Goal: Task Accomplishment & Management: Manage account settings

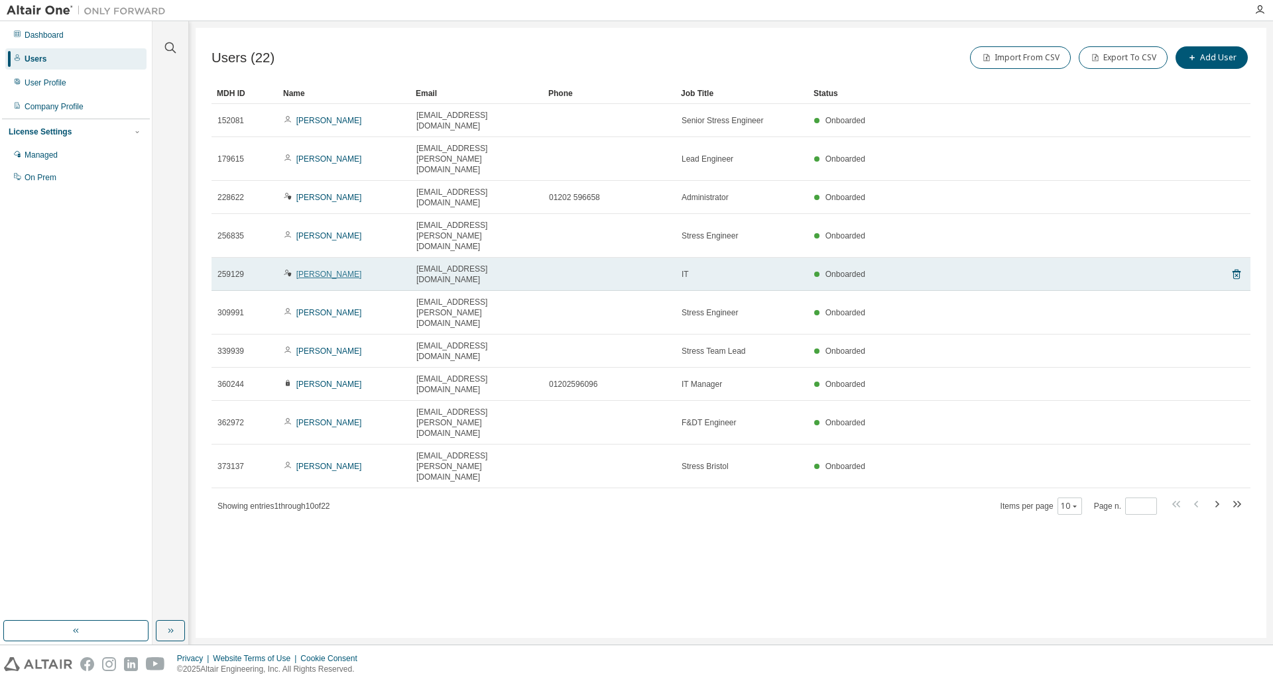
click at [318, 270] on link "Andy Mills" at bounding box center [329, 274] width 66 height 9
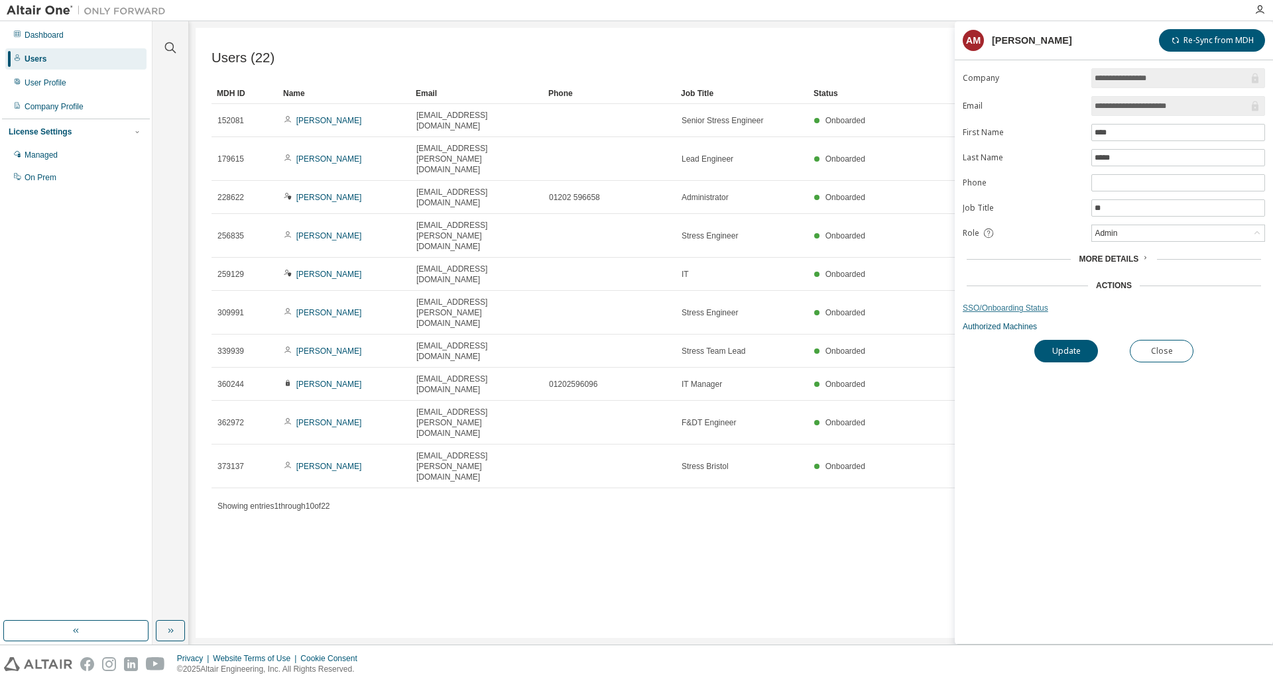
click at [999, 303] on link "SSO/Onboarding Status" at bounding box center [1113, 308] width 302 height 11
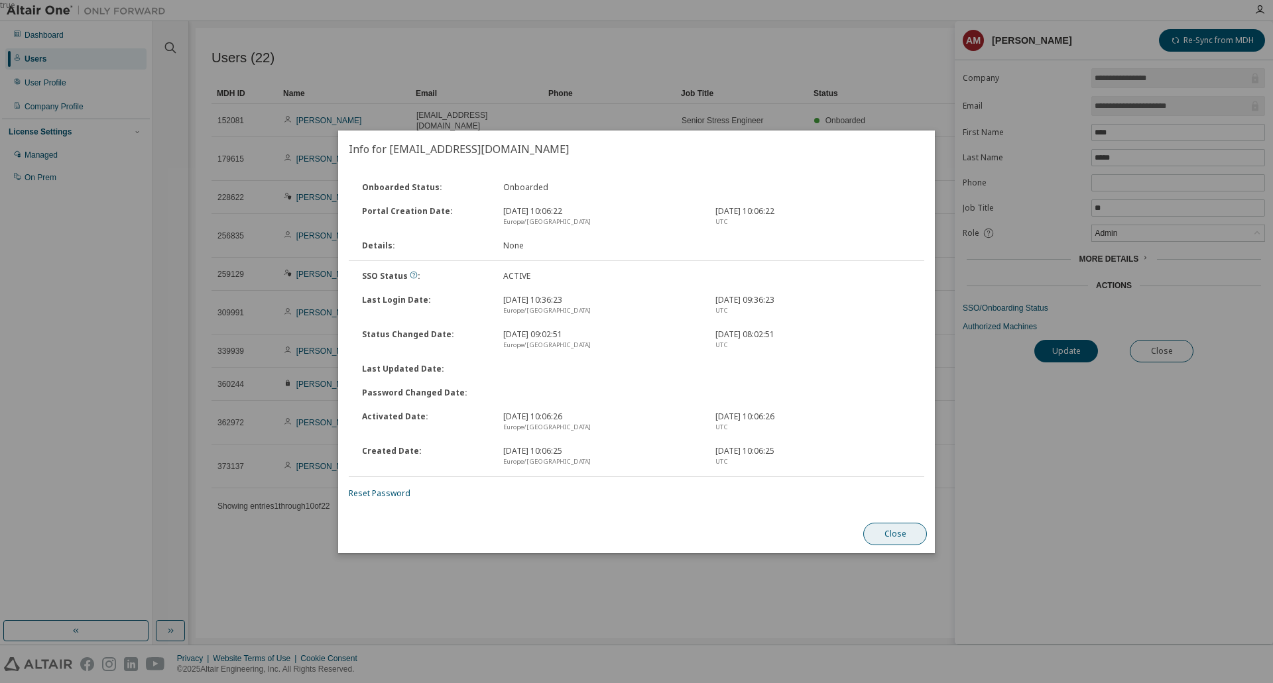
click at [903, 532] on button "Close" at bounding box center [895, 534] width 64 height 23
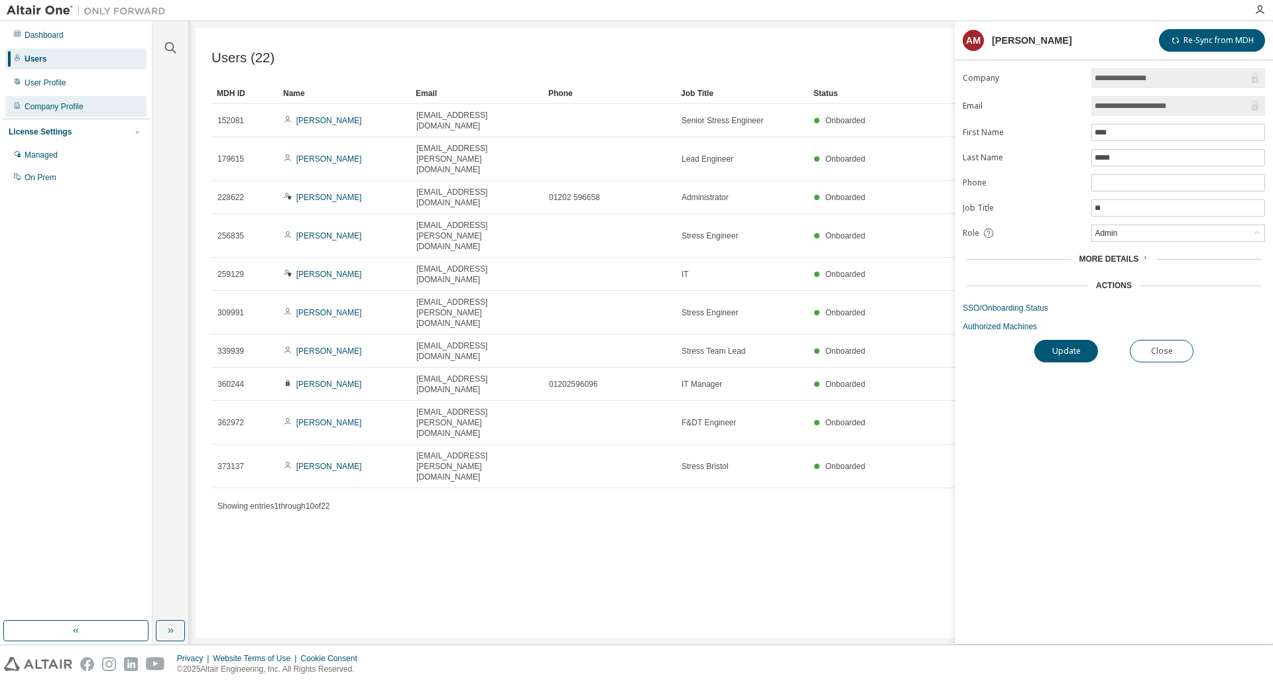
click at [99, 107] on div "Company Profile" at bounding box center [75, 106] width 141 height 21
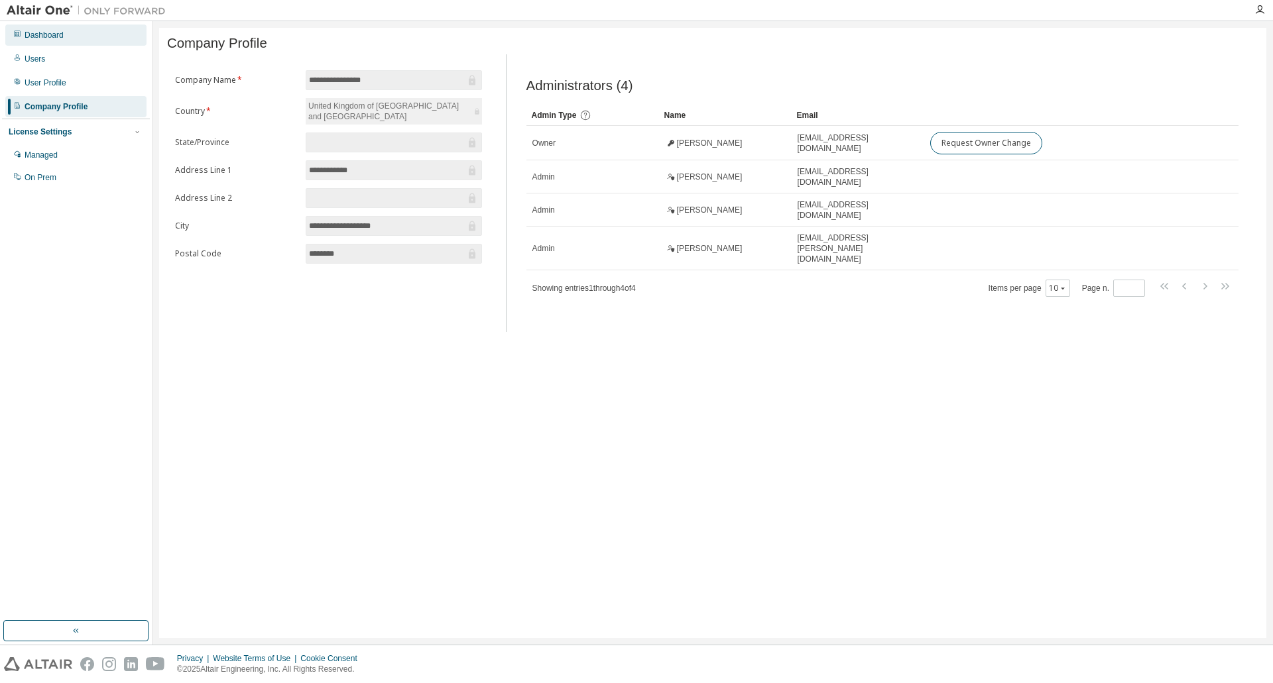
click at [101, 40] on div "Dashboard" at bounding box center [75, 35] width 141 height 21
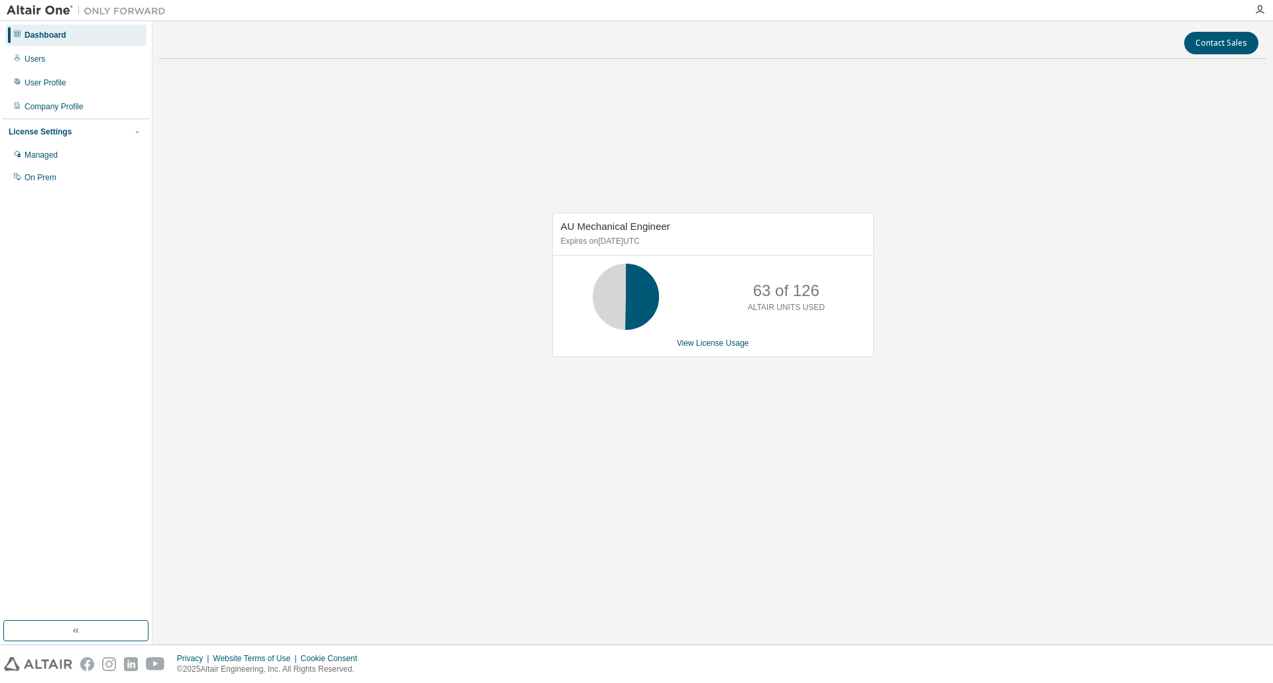
click at [1261, 3] on div at bounding box center [1259, 10] width 27 height 20
click at [1259, 13] on icon "button" at bounding box center [1259, 10] width 11 height 11
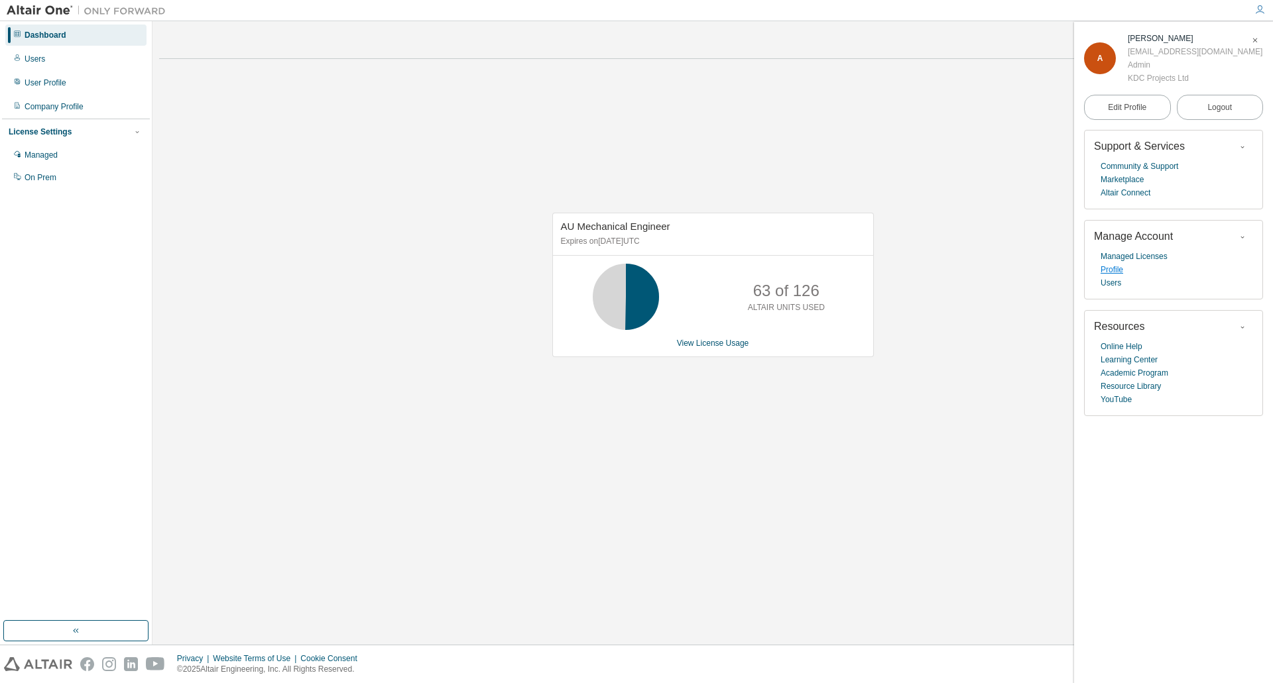
click at [1114, 272] on link "Profile" at bounding box center [1111, 269] width 23 height 13
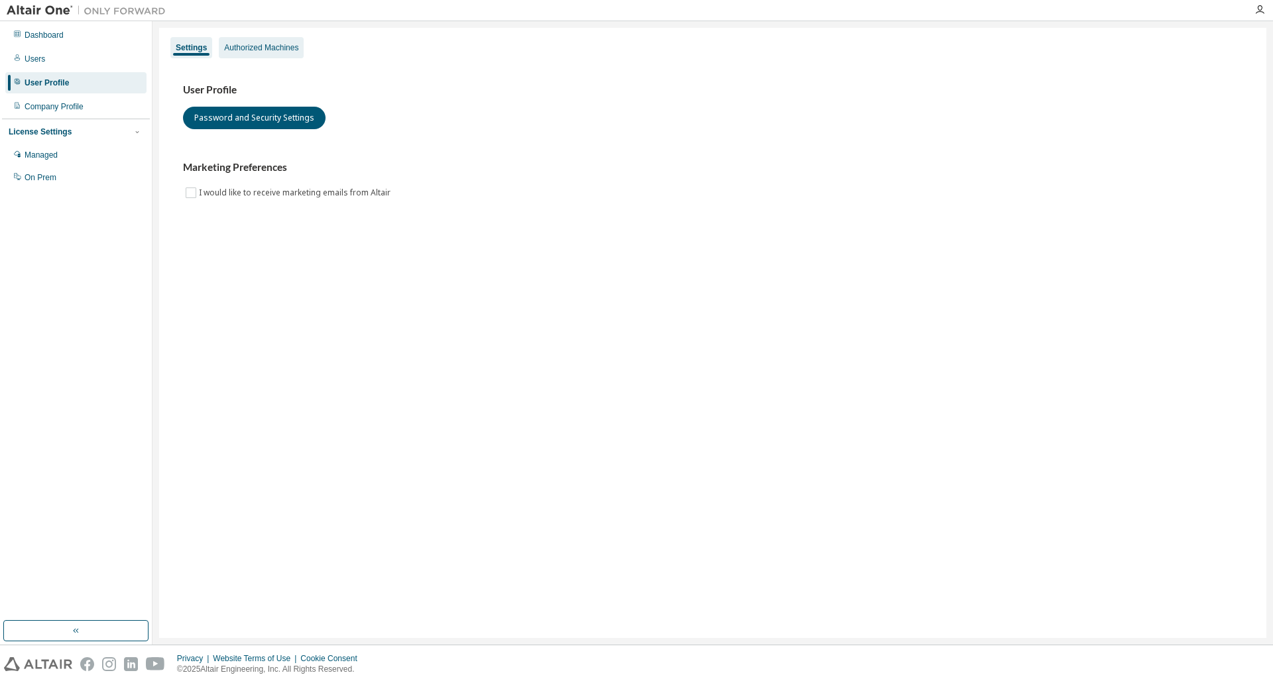
click at [271, 47] on div "Authorized Machines" at bounding box center [261, 47] width 74 height 11
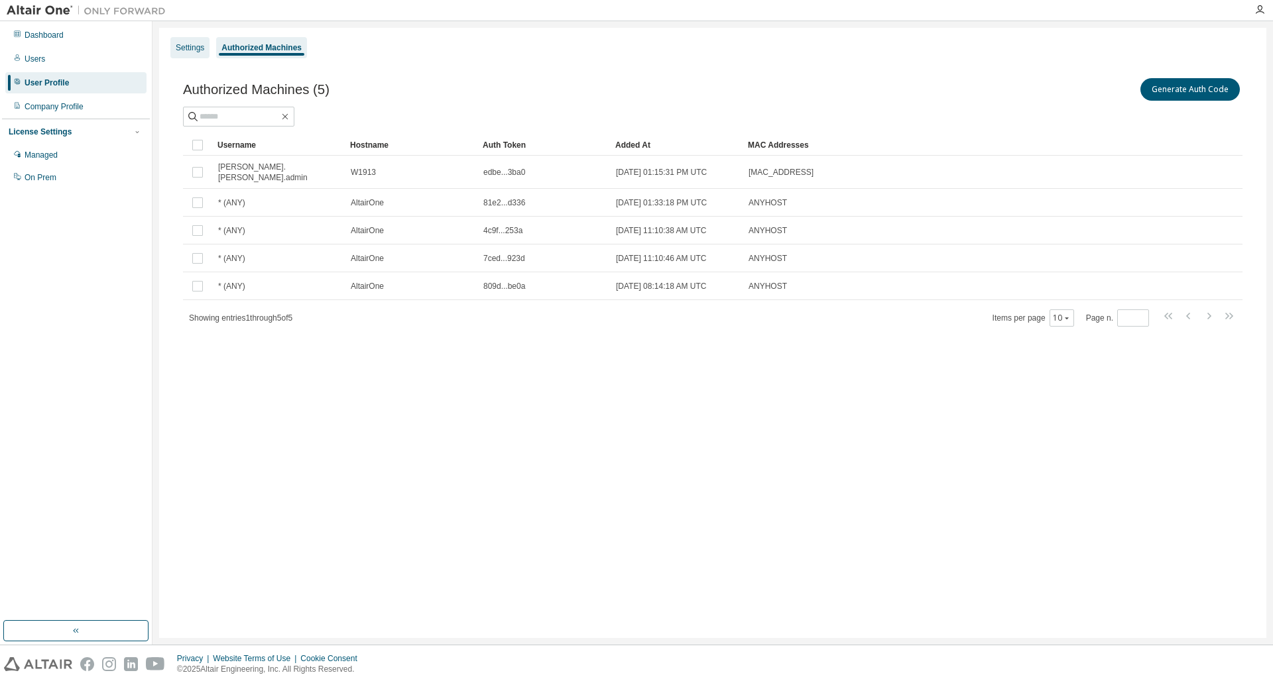
click at [186, 44] on div "Settings" at bounding box center [190, 47] width 29 height 11
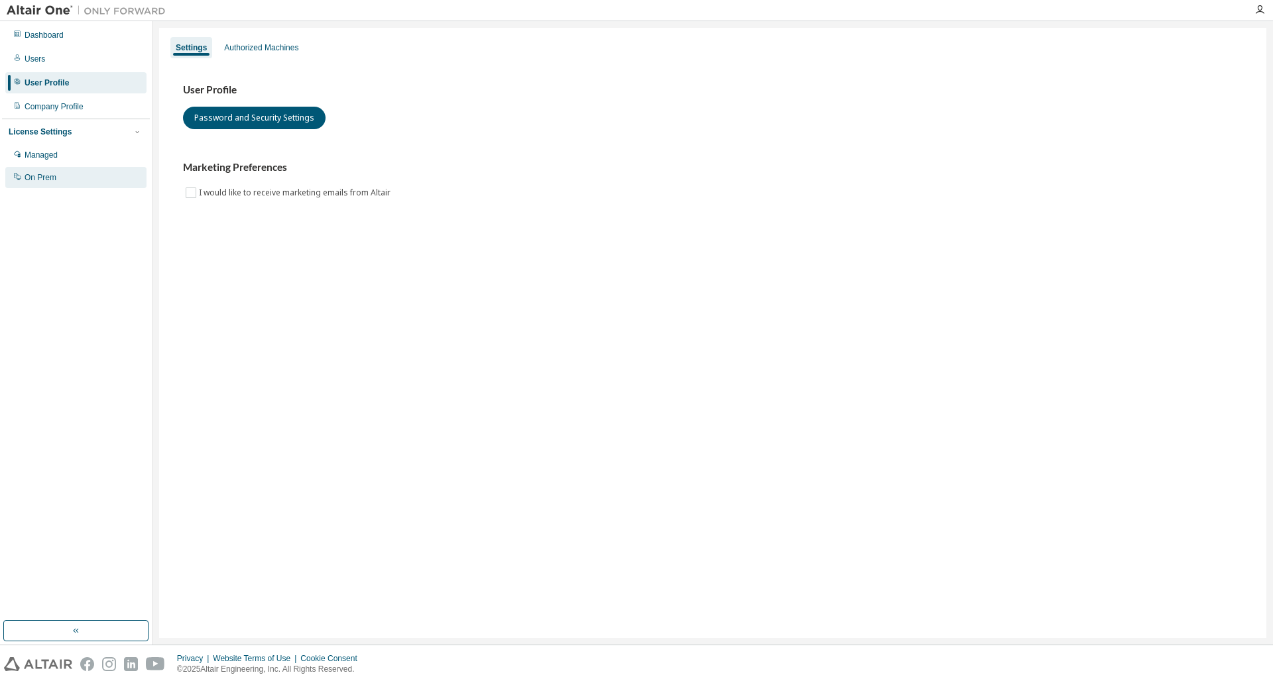
click at [65, 170] on div "On Prem" at bounding box center [75, 177] width 141 height 21
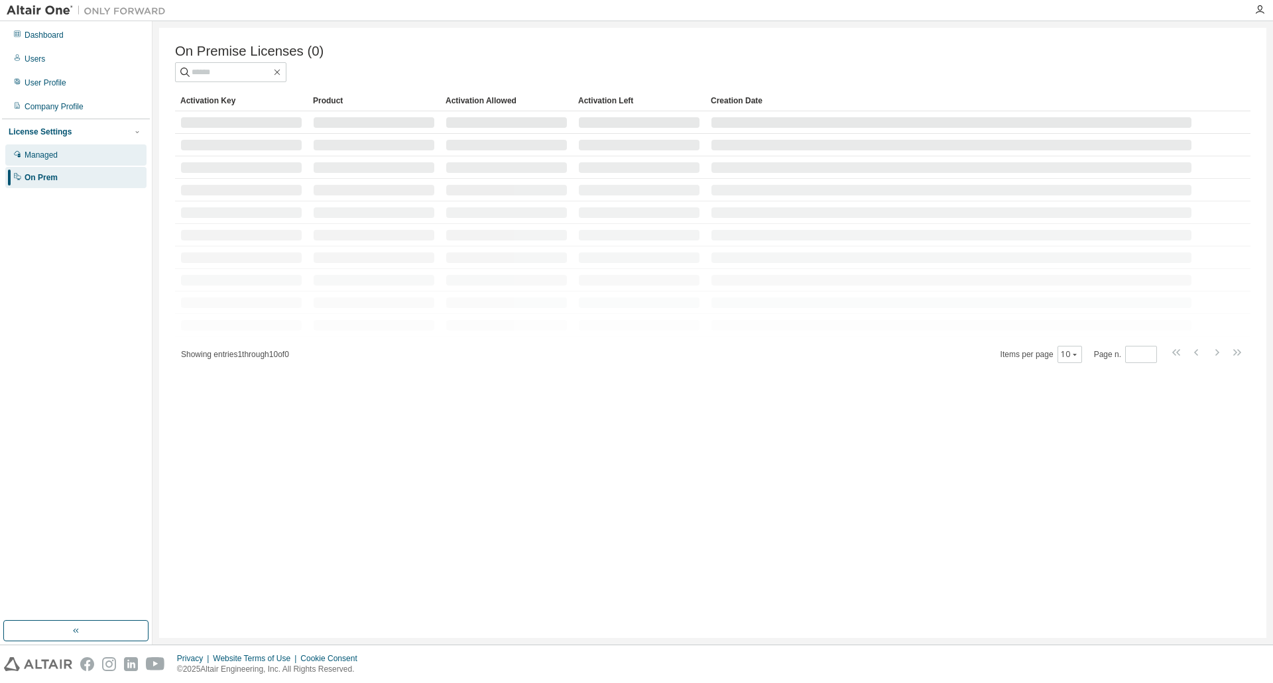
click at [65, 157] on div "Managed" at bounding box center [75, 155] width 141 height 21
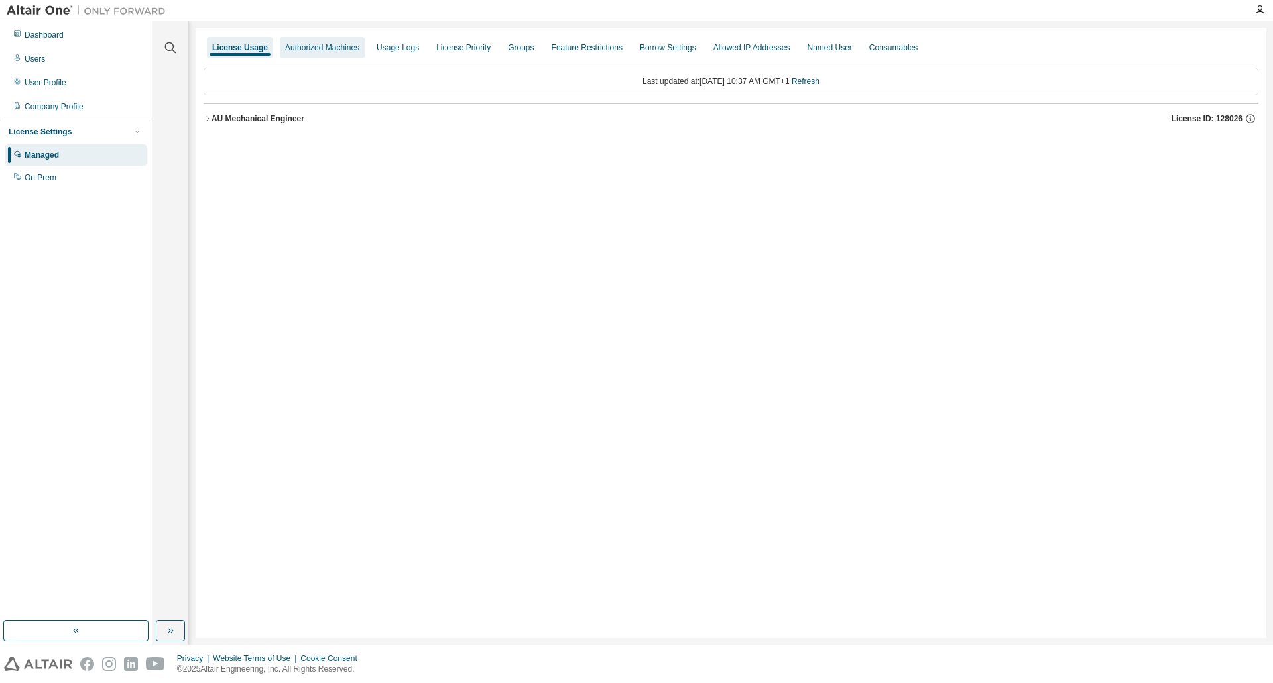
click at [329, 50] on div "Authorized Machines" at bounding box center [322, 47] width 74 height 11
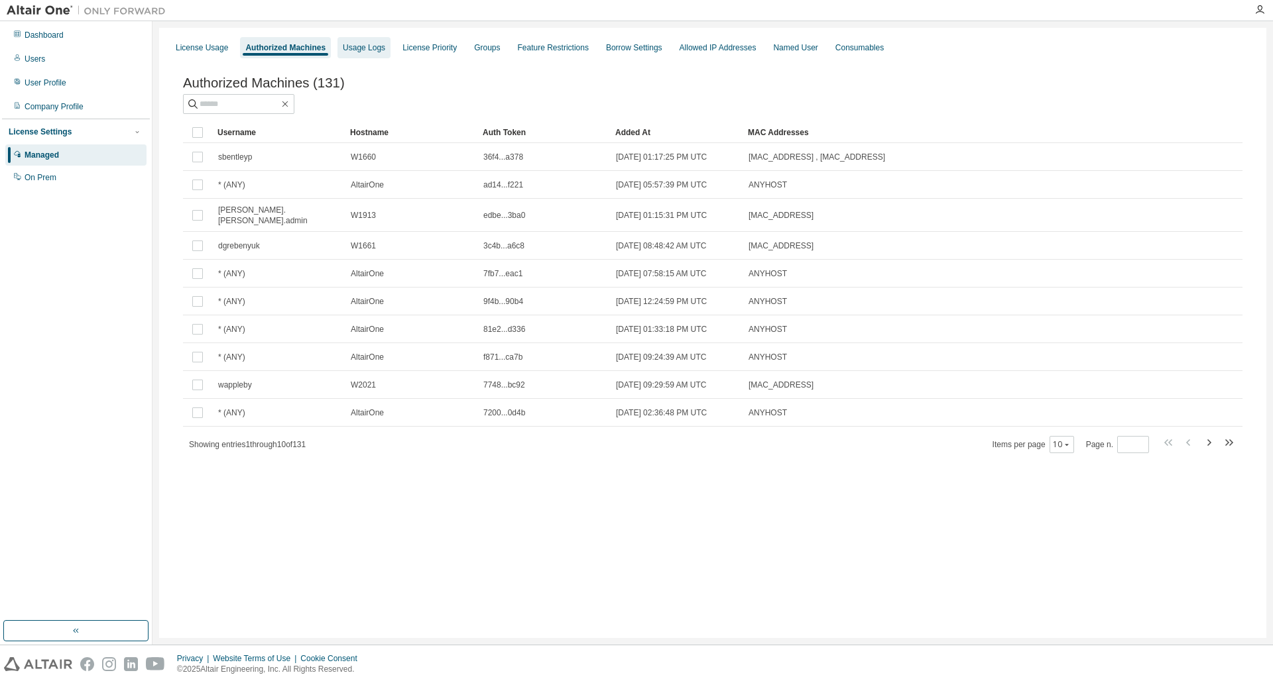
click at [380, 48] on div "Usage Logs" at bounding box center [363, 47] width 53 height 21
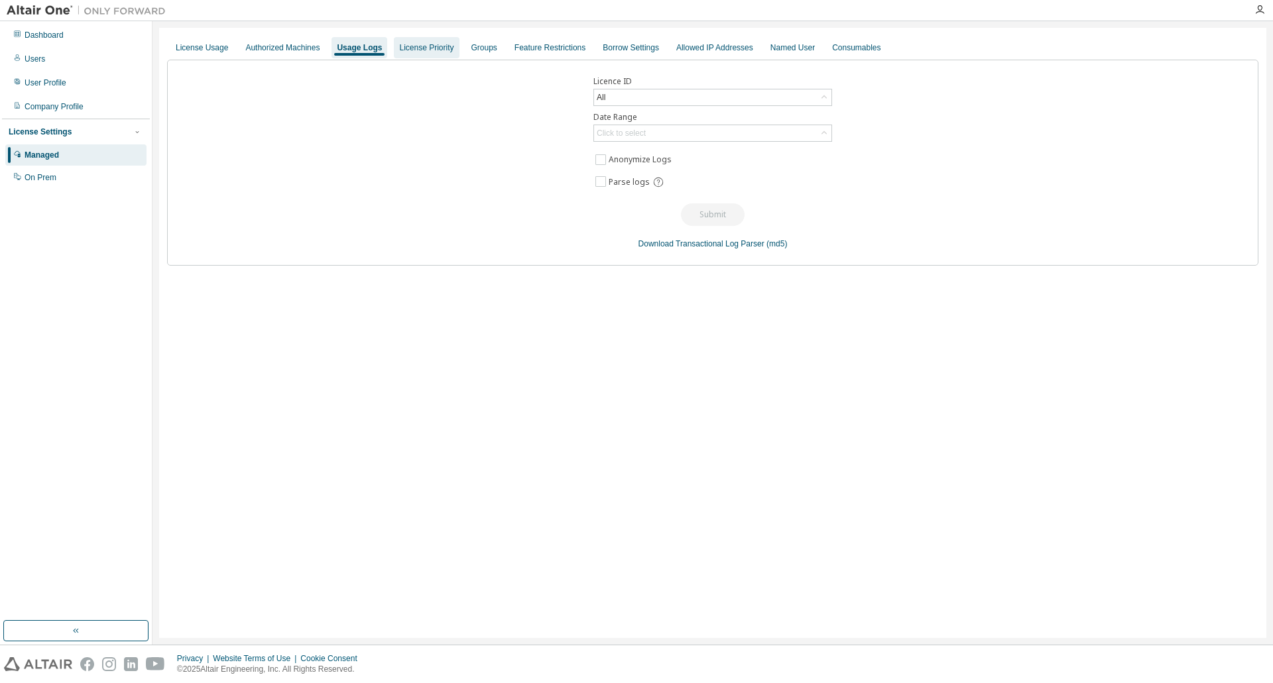
click at [411, 52] on div "License Priority" at bounding box center [426, 47] width 54 height 11
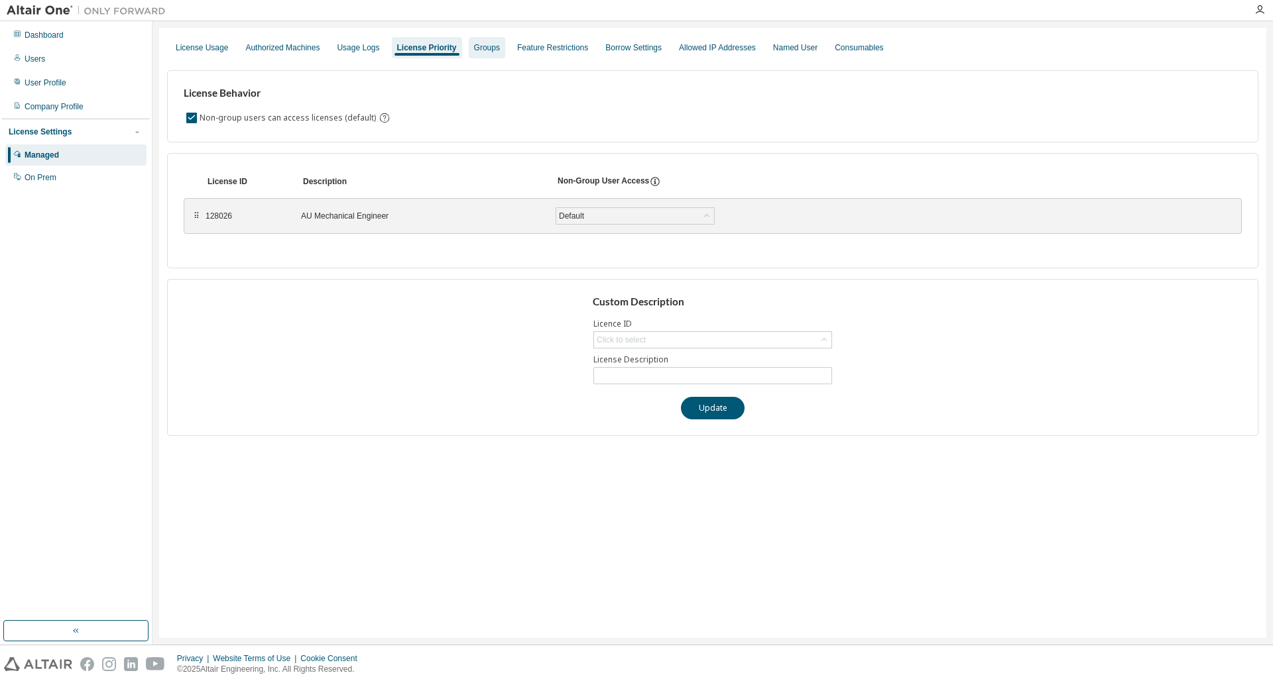
click at [469, 48] on div "Groups" at bounding box center [487, 47] width 36 height 21
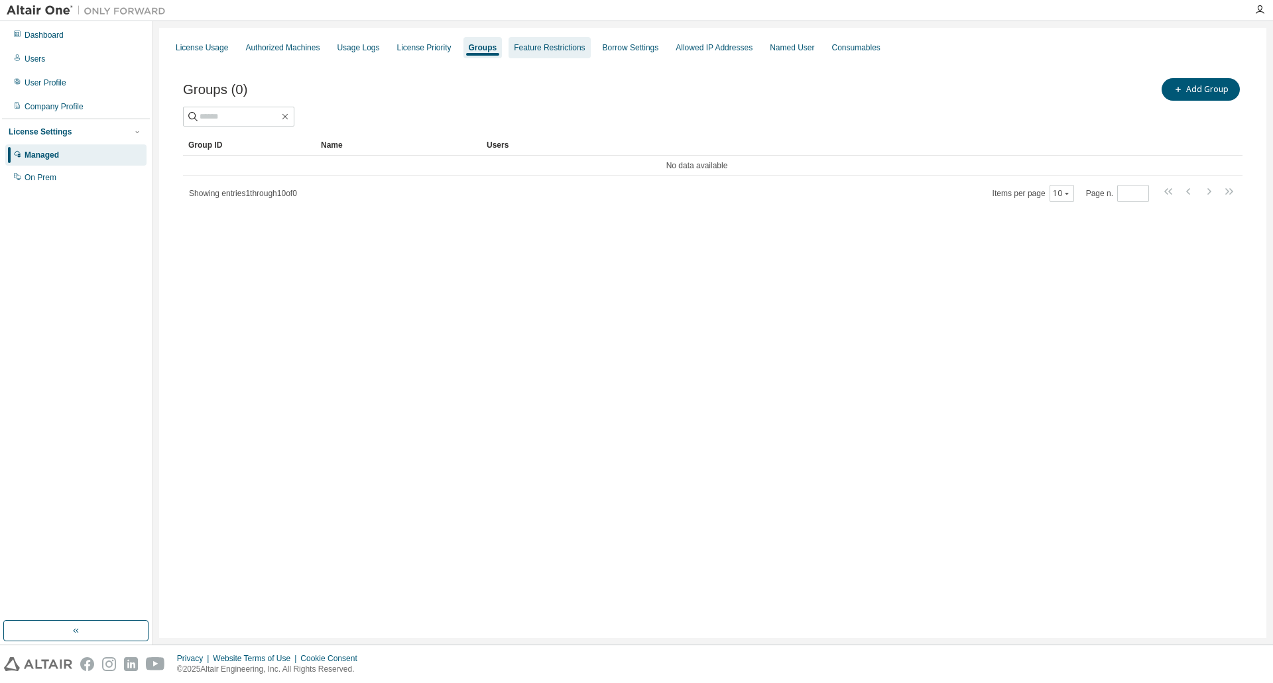
click at [536, 52] on div "Feature Restrictions" at bounding box center [549, 47] width 71 height 11
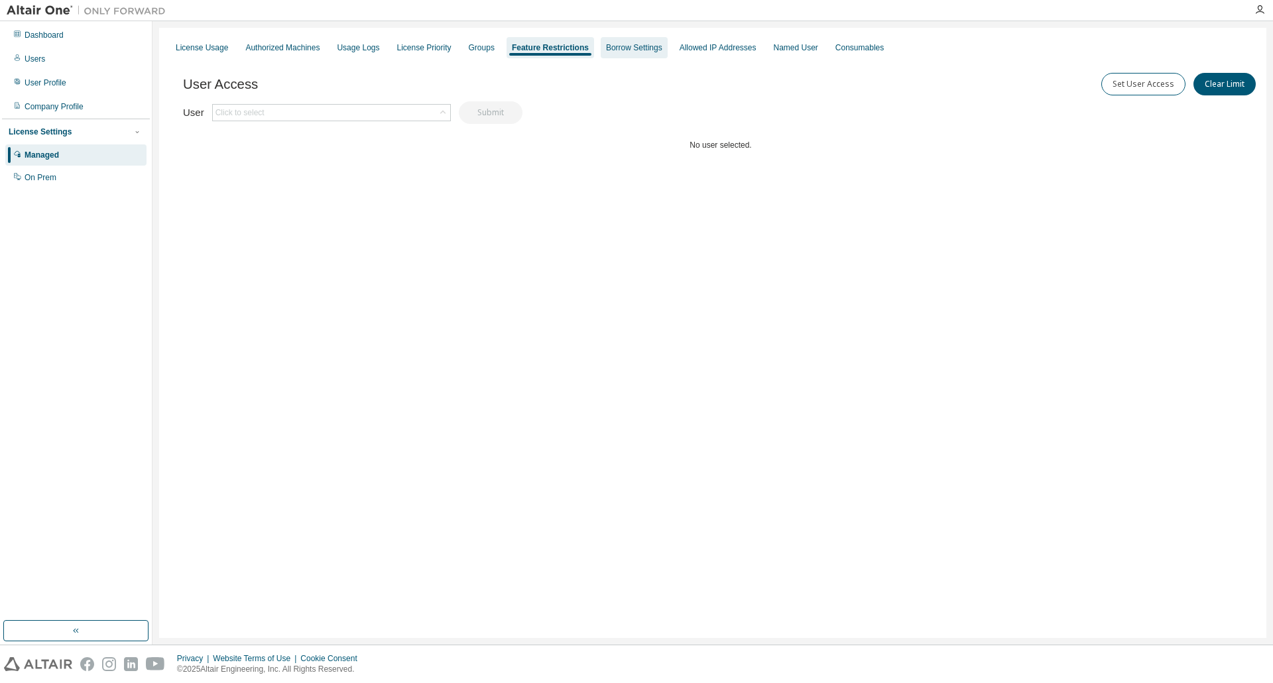
click at [634, 47] on div "Borrow Settings" at bounding box center [634, 47] width 56 height 11
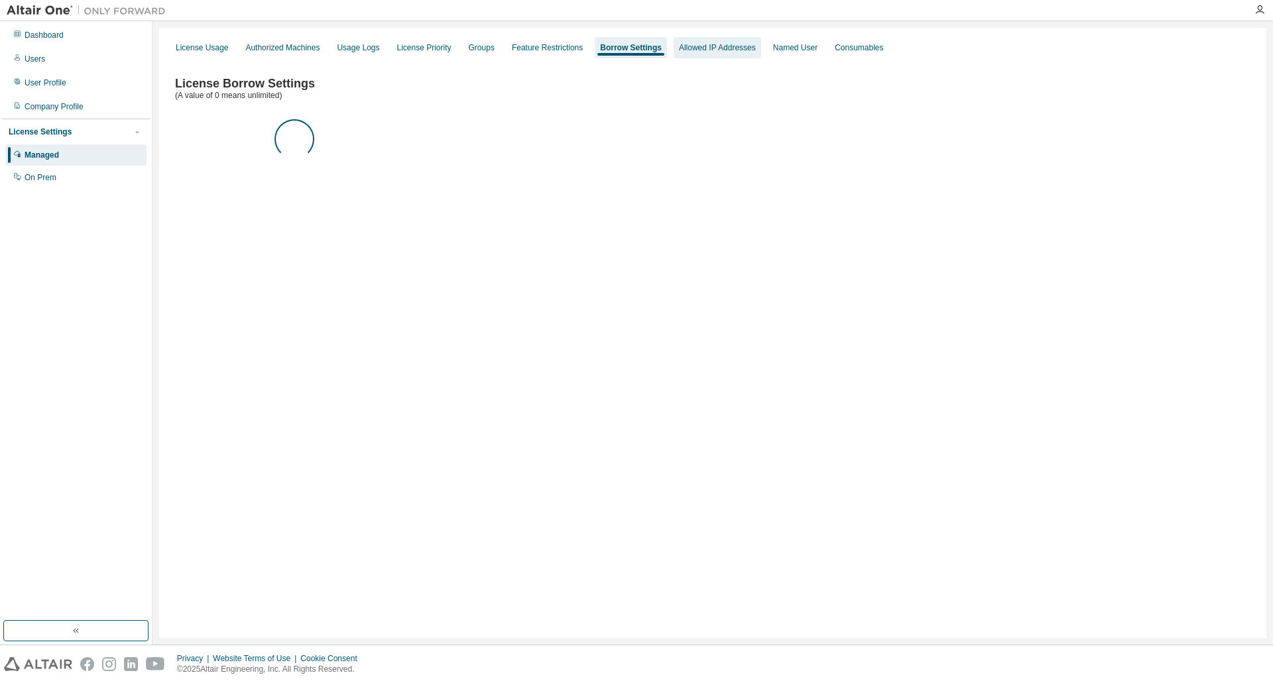
click at [713, 47] on div "Allowed IP Addresses" at bounding box center [717, 47] width 77 height 11
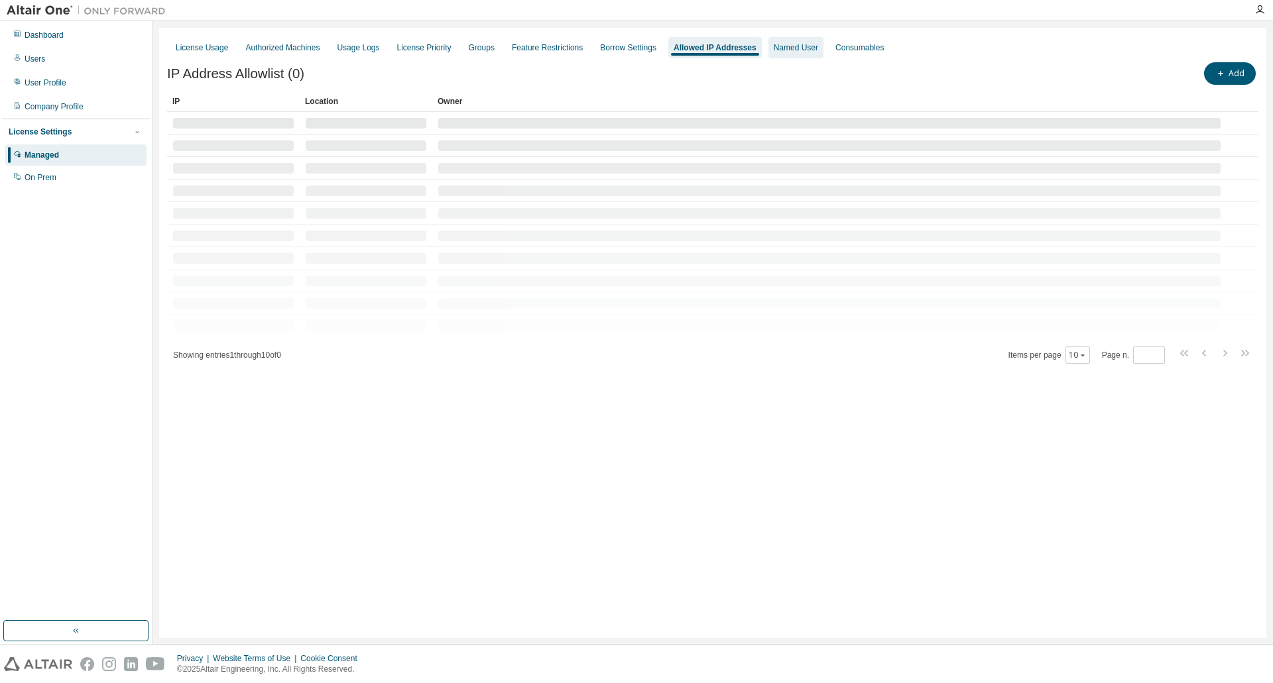
click at [795, 46] on div "Named User" at bounding box center [796, 47] width 44 height 11
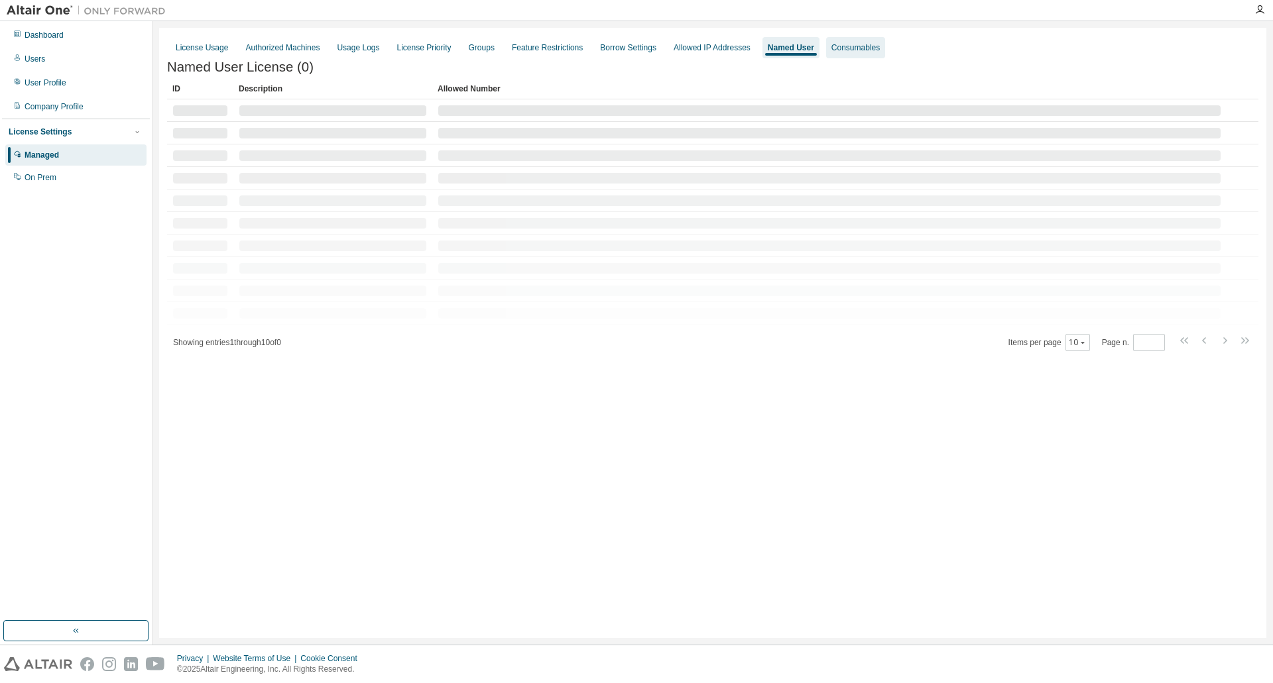
click at [851, 45] on div "Consumables" at bounding box center [855, 47] width 48 height 11
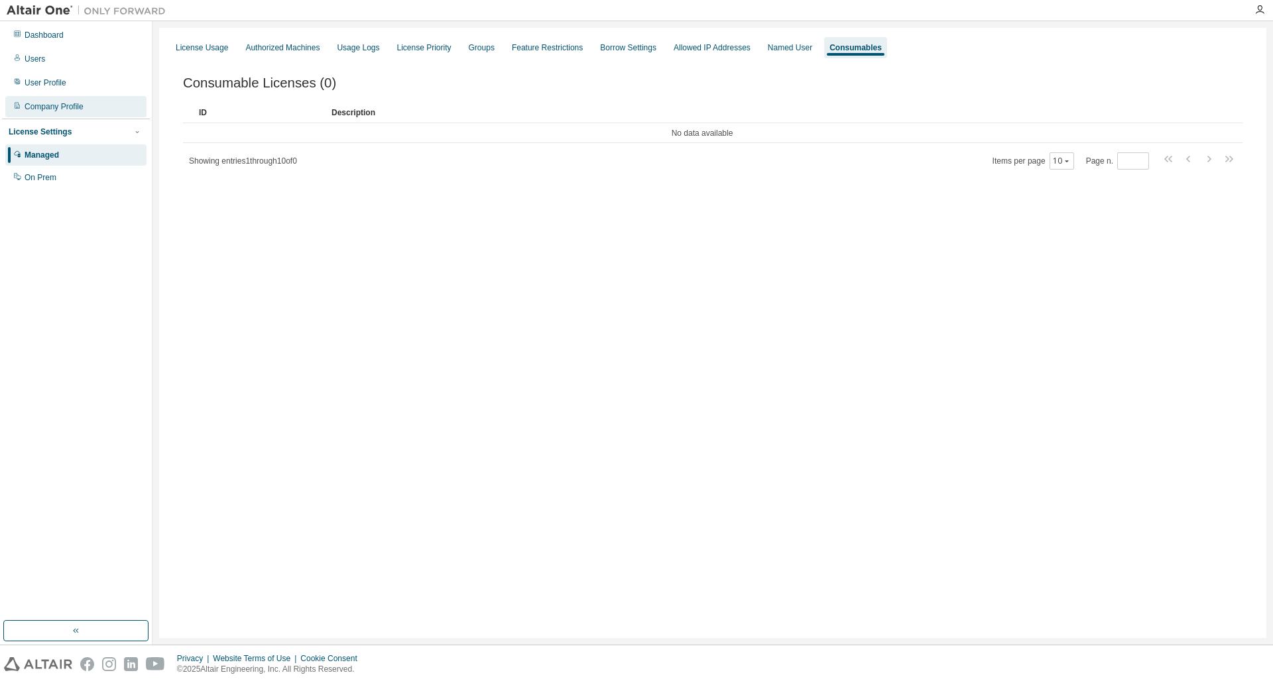
click at [105, 104] on div "Company Profile" at bounding box center [75, 106] width 141 height 21
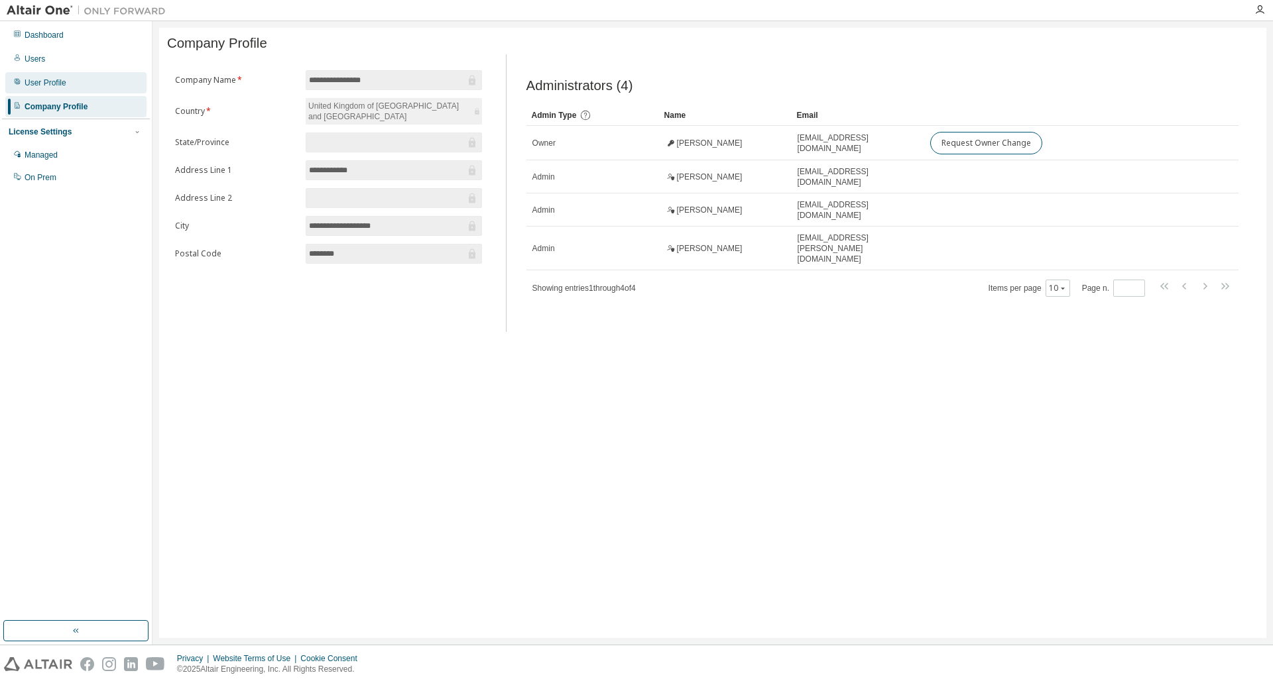
click at [92, 82] on div "User Profile" at bounding box center [75, 82] width 141 height 21
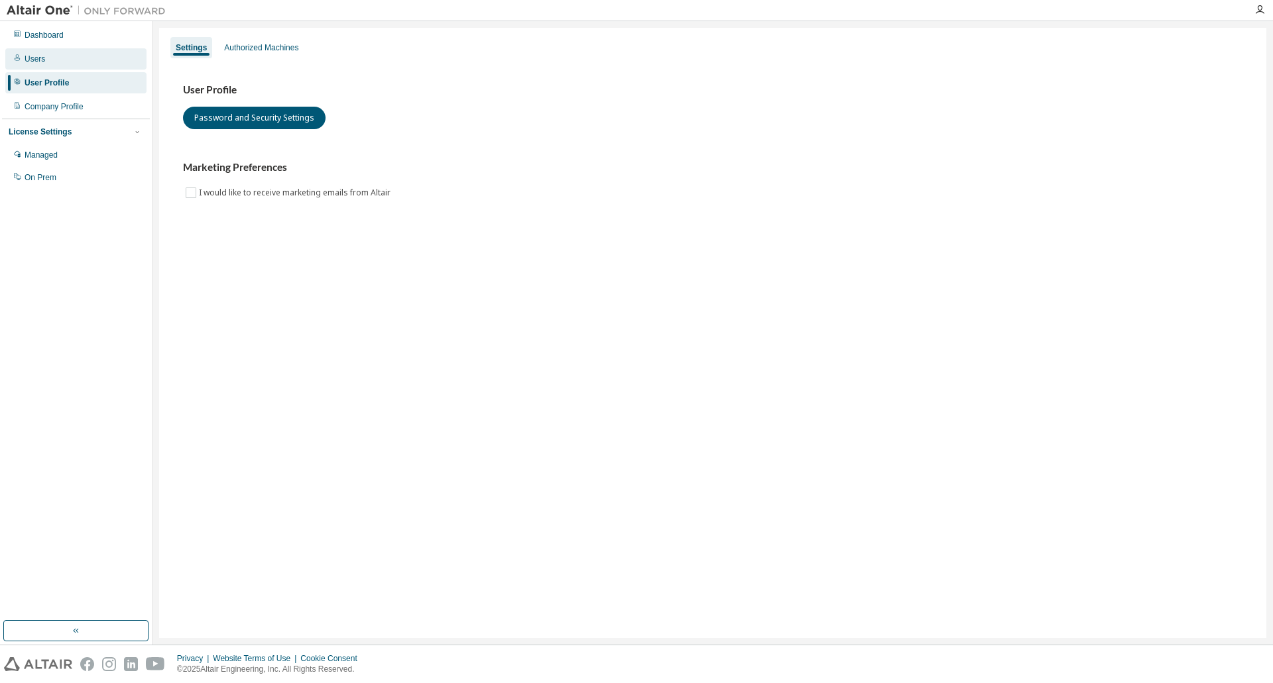
click at [99, 57] on div "Users" at bounding box center [75, 58] width 141 height 21
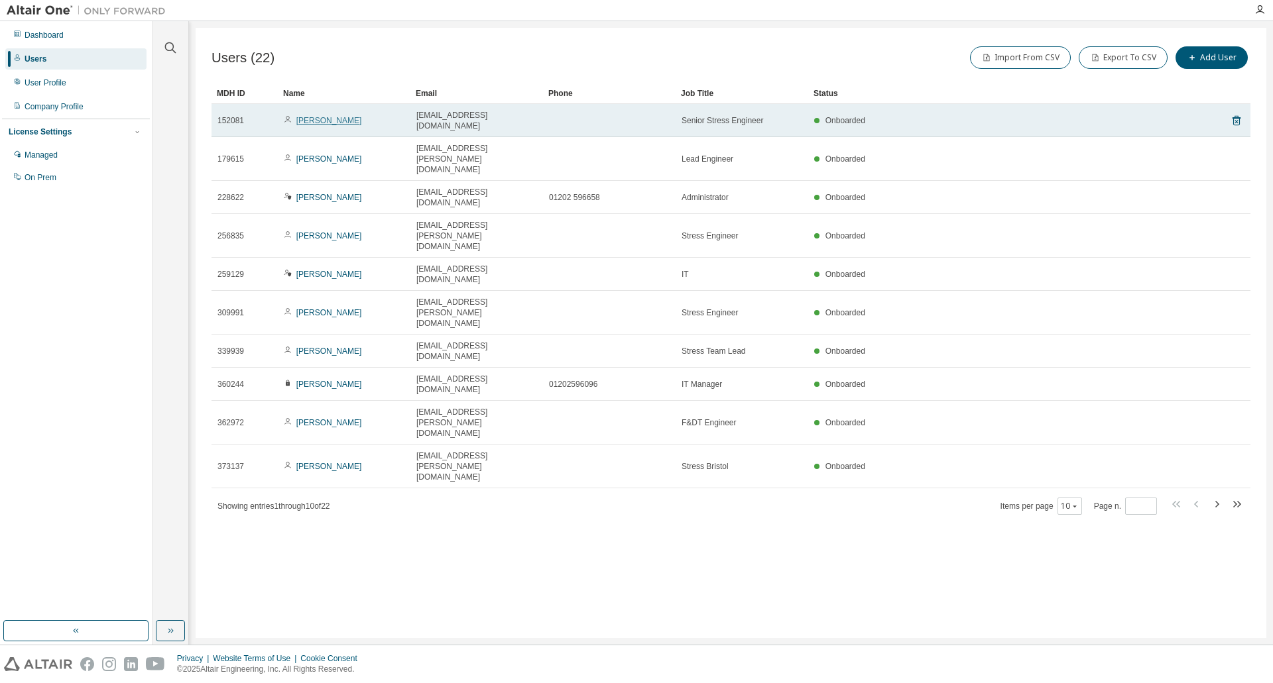
click at [323, 116] on link "David Fisher" at bounding box center [329, 120] width 66 height 9
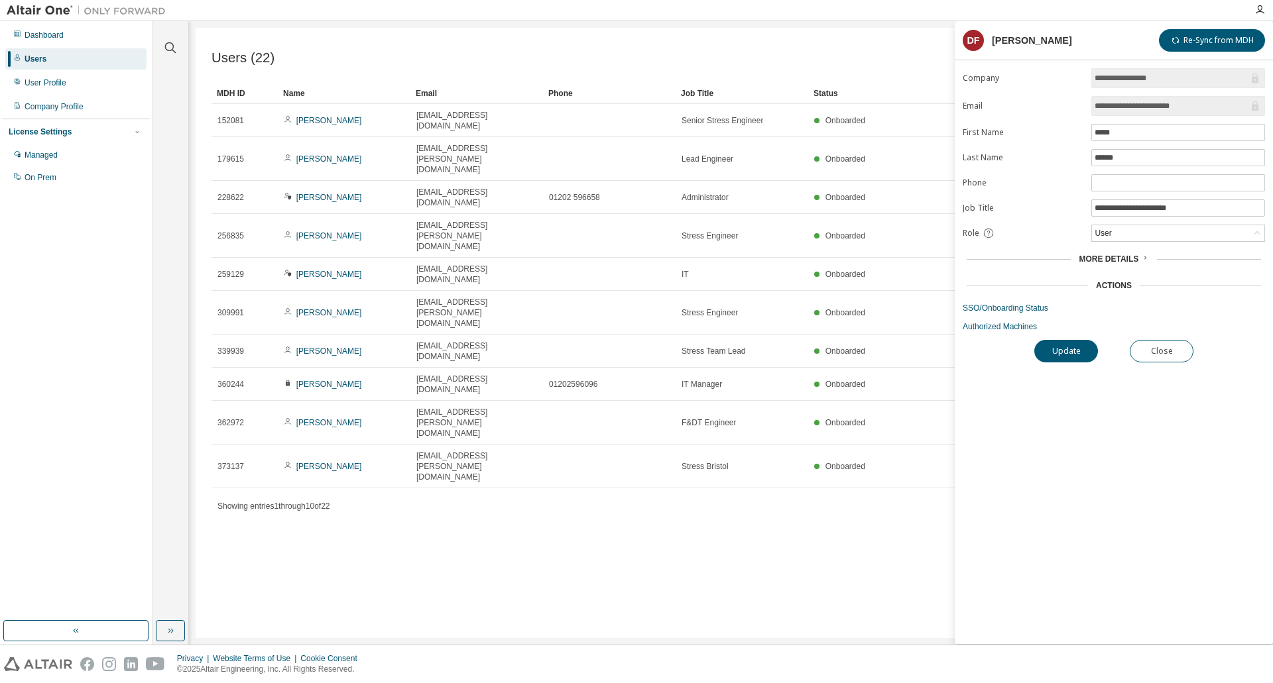
click at [1108, 256] on span "More Details" at bounding box center [1108, 259] width 60 height 9
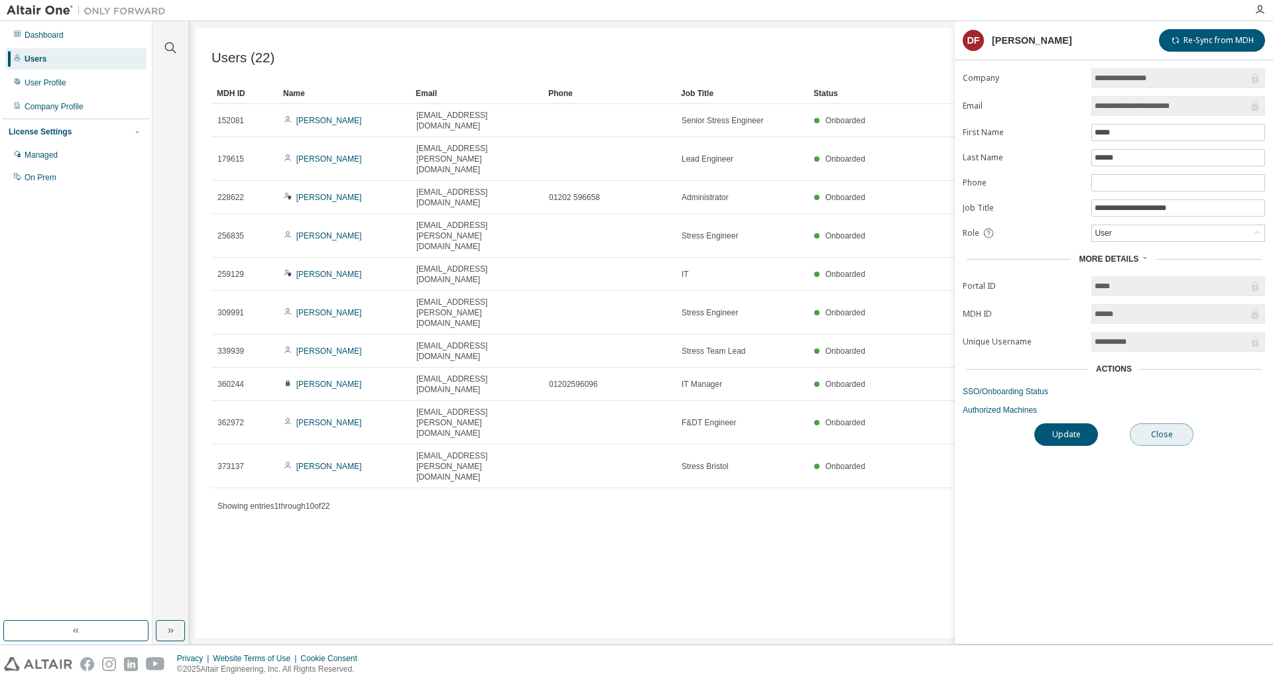
click at [1157, 428] on button "Close" at bounding box center [1162, 435] width 64 height 23
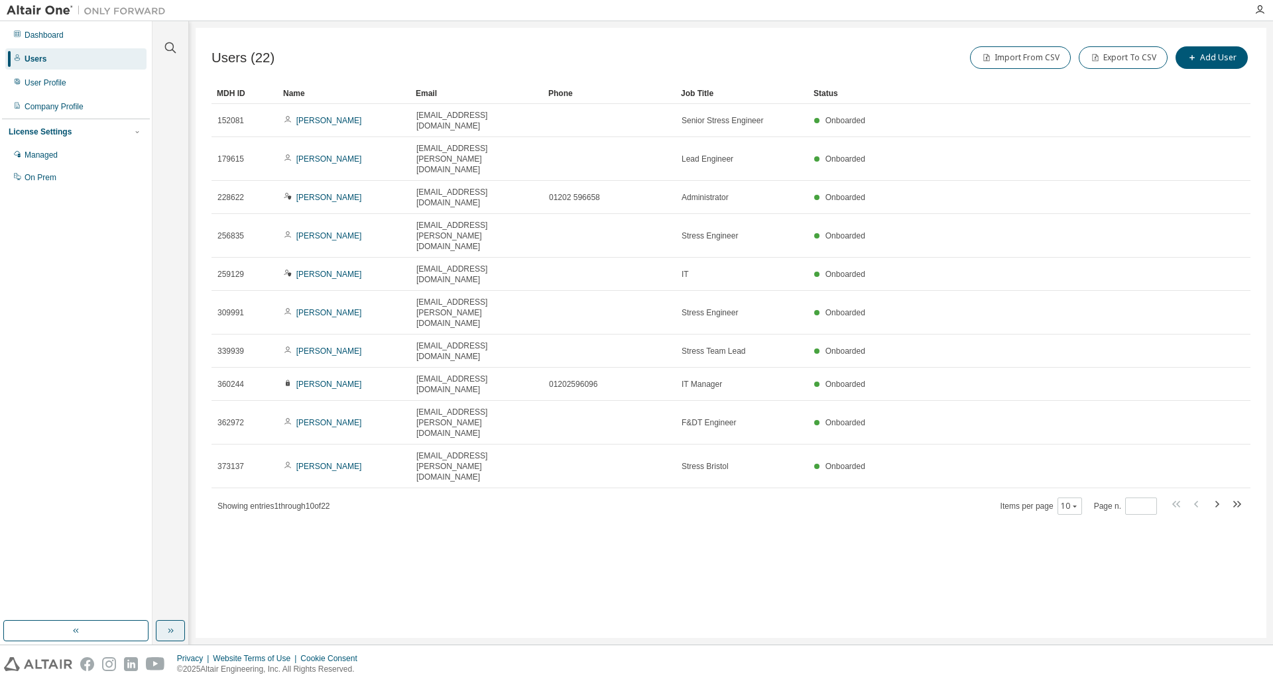
click at [173, 628] on icon "button" at bounding box center [170, 631] width 11 height 11
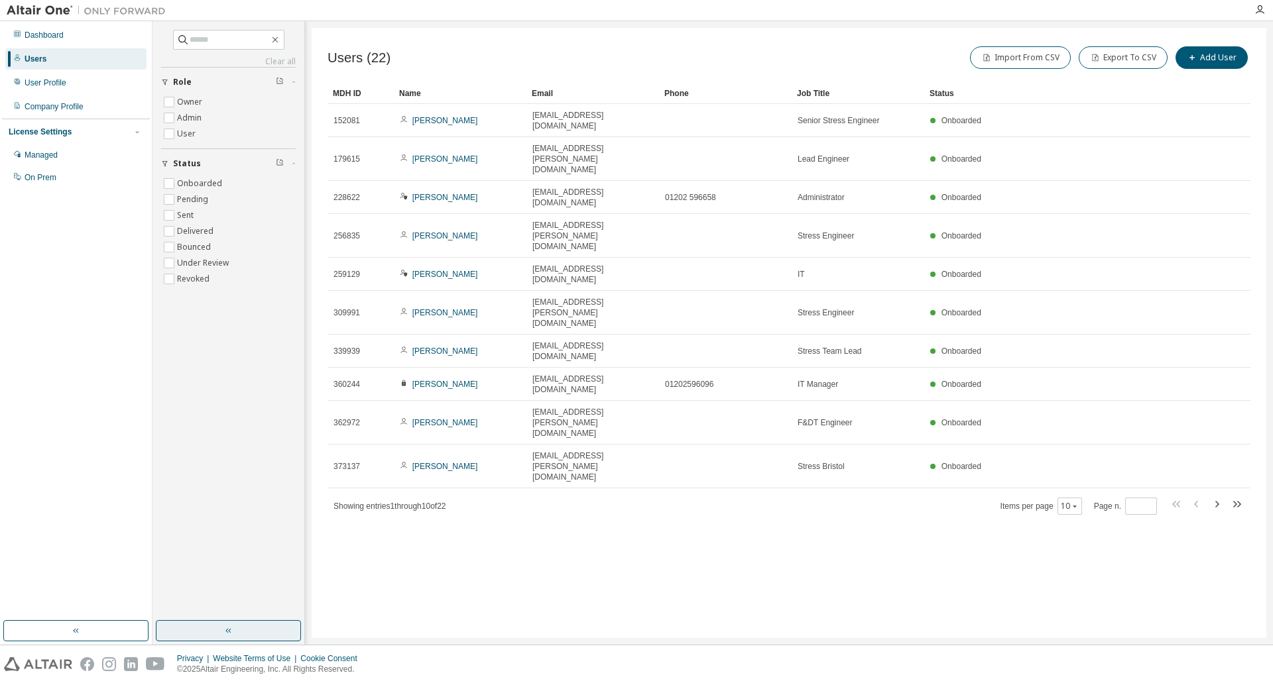
click at [255, 642] on div "Clear all Status Onboarded Pending Sent Delivered Bounced Under Review Revoked …" at bounding box center [228, 333] width 152 height 624
click at [115, 632] on button "button" at bounding box center [75, 630] width 145 height 21
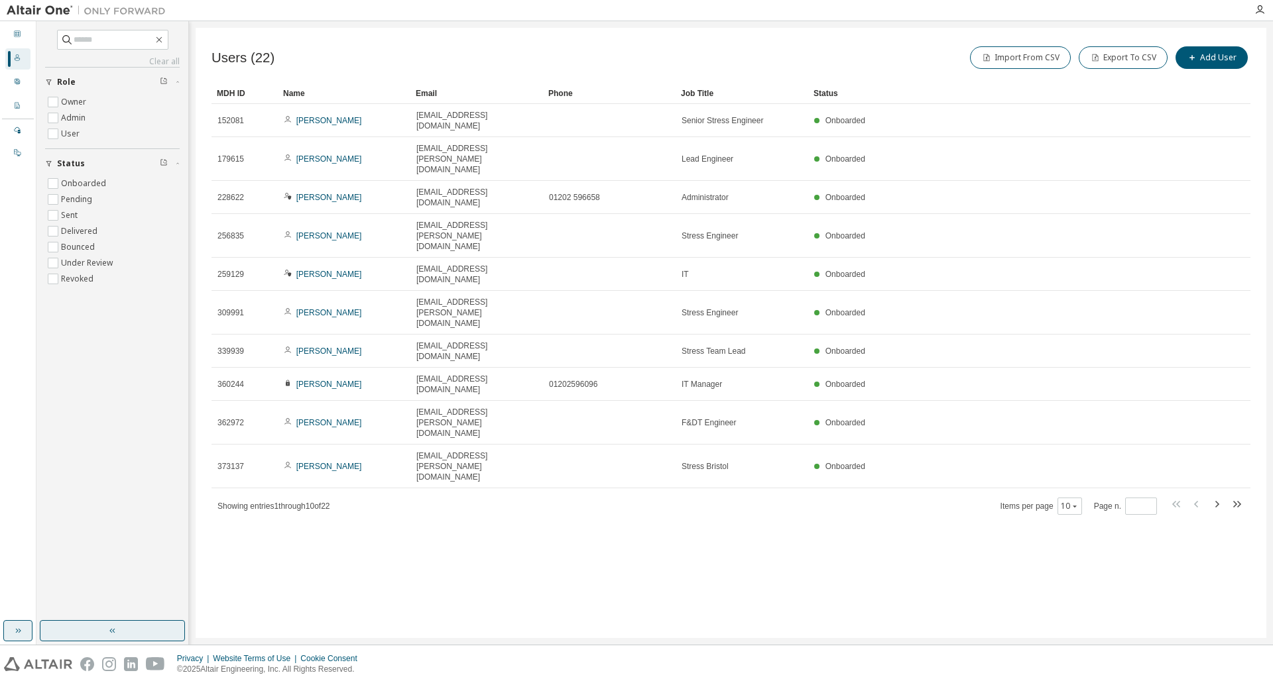
click at [22, 624] on button "button" at bounding box center [17, 630] width 29 height 21
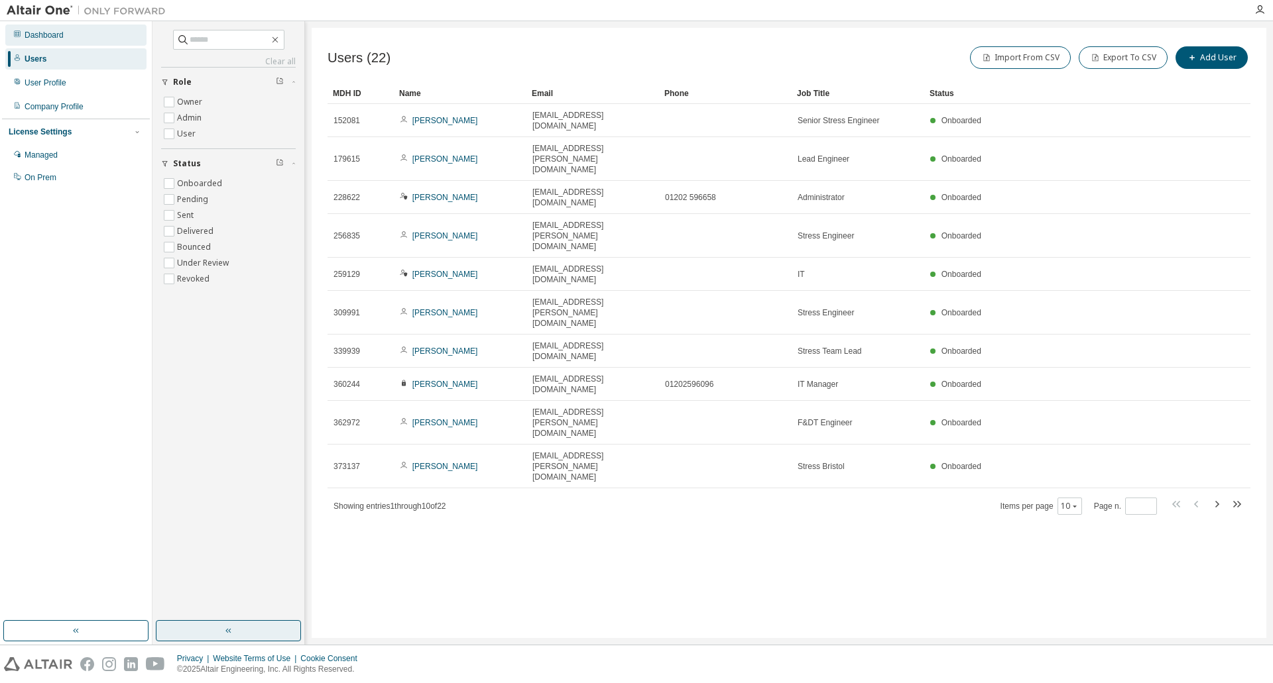
click at [80, 36] on div "Dashboard" at bounding box center [75, 35] width 141 height 21
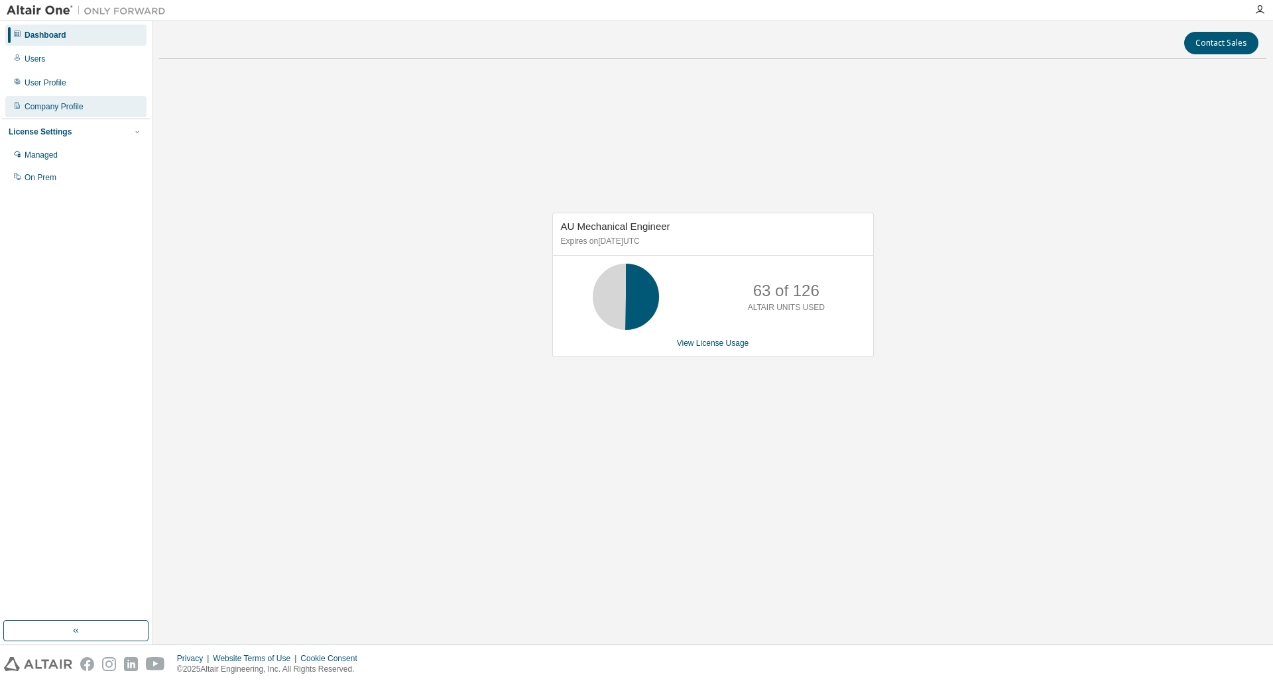
click at [80, 104] on div "Company Profile" at bounding box center [54, 106] width 59 height 11
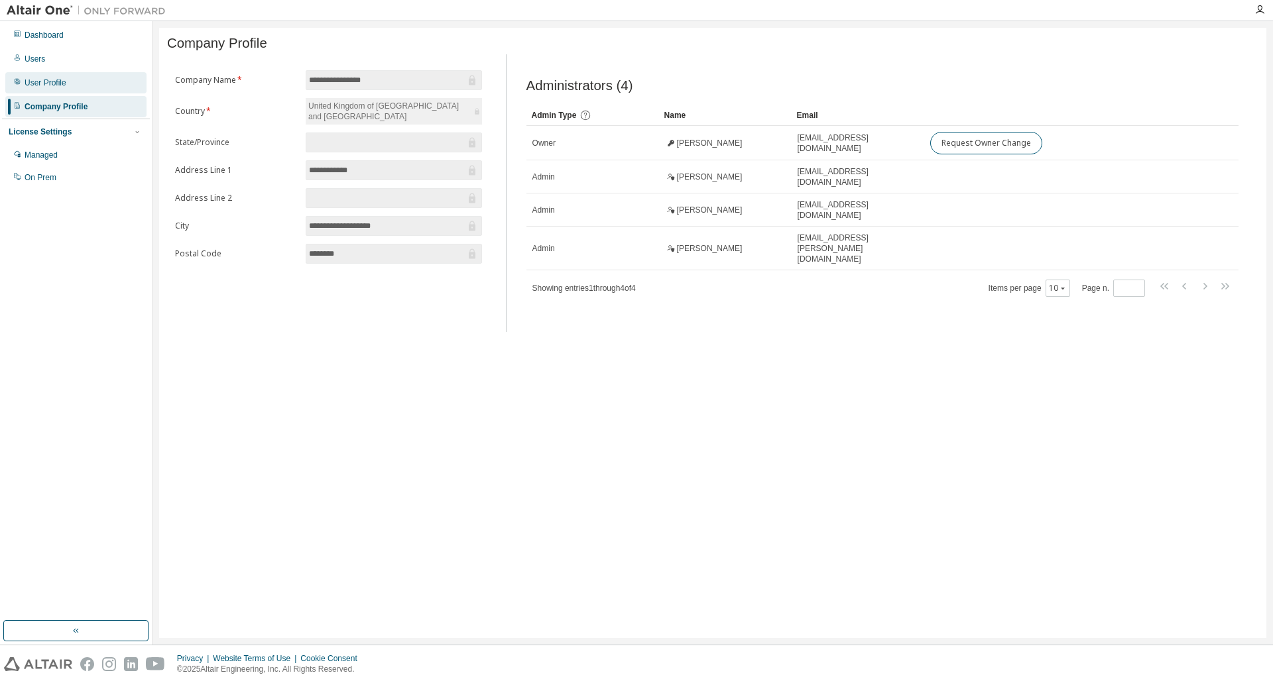
click at [83, 86] on div "User Profile" at bounding box center [75, 82] width 141 height 21
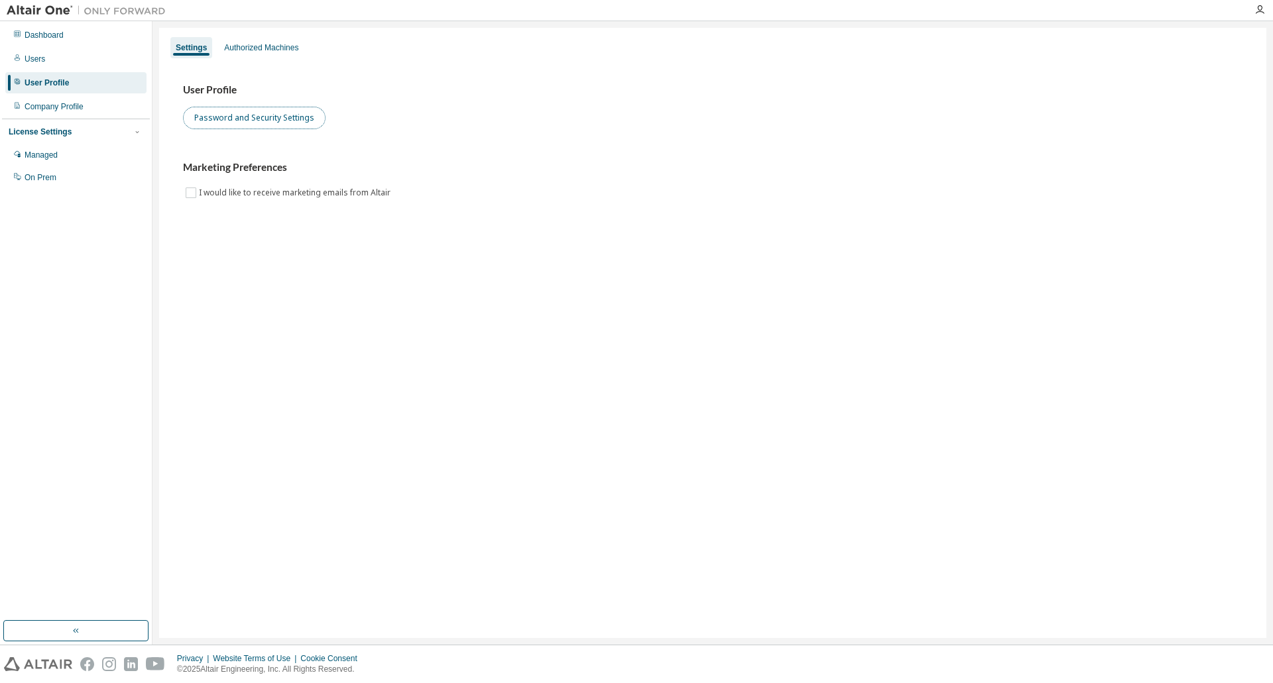
click at [232, 125] on button "Password and Security Settings" at bounding box center [254, 118] width 143 height 23
